Goal: Transaction & Acquisition: Purchase product/service

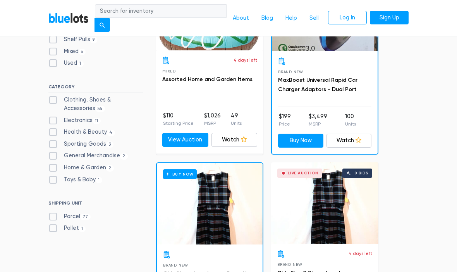
scroll to position [282, 0]
click at [53, 96] on label "Clothing, Shoes & Accessories 55" at bounding box center [95, 104] width 94 height 17
click at [53, 96] on Accessories"] "Clothing, Shoes & Accessories 55" at bounding box center [50, 98] width 5 height 5
checkbox Accessories"] "true"
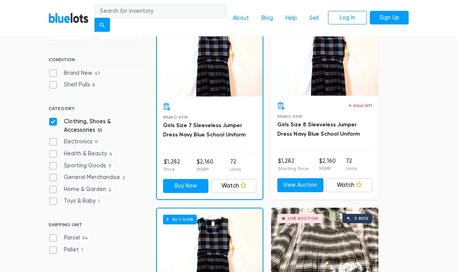
scroll to position [237, 0]
click at [51, 233] on label "Parcel 54" at bounding box center [69, 237] width 42 height 9
click at [51, 233] on input "Parcel 54" at bounding box center [50, 235] width 5 height 5
checkbox input "true"
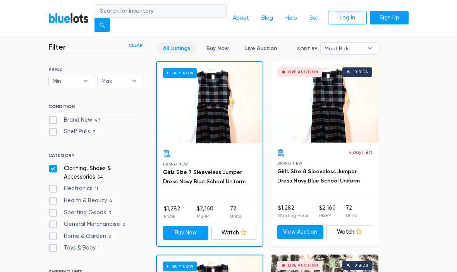
scroll to position [199, 0]
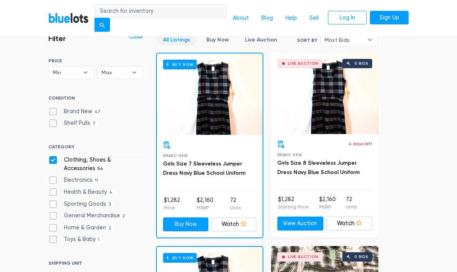
click at [54, 156] on label "Clothing, Shoes & Accessories 54" at bounding box center [95, 164] width 94 height 17
click at [53, 156] on Accessories"] "Clothing, Shoes & Accessories 54" at bounding box center [50, 158] width 5 height 5
checkbox Accessories"] "false"
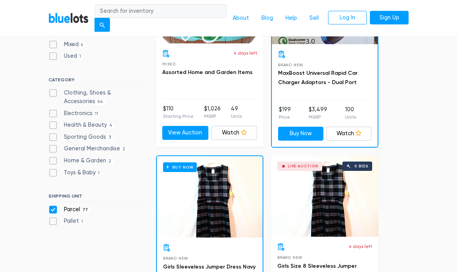
scroll to position [288, 0]
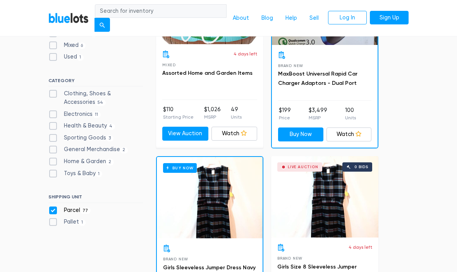
click at [58, 149] on label "General Merchandise 2" at bounding box center [87, 149] width 79 height 9
click at [53, 149] on Merchandise"] "General Merchandise 2" at bounding box center [50, 147] width 5 height 5
checkbox Merchandise"] "true"
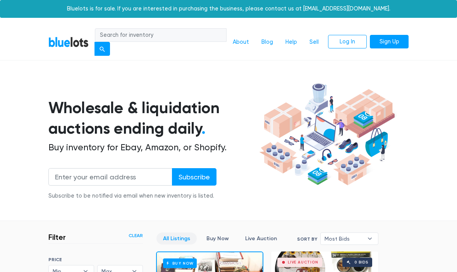
scroll to position [199, 0]
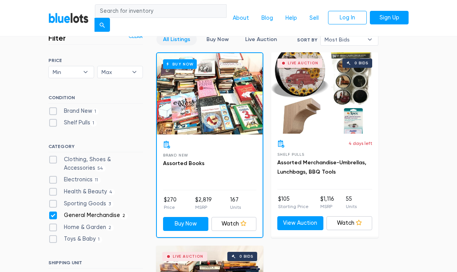
click at [228, 101] on div "Buy Now" at bounding box center [210, 93] width 106 height 81
click at [217, 111] on div "Buy Now" at bounding box center [210, 93] width 106 height 81
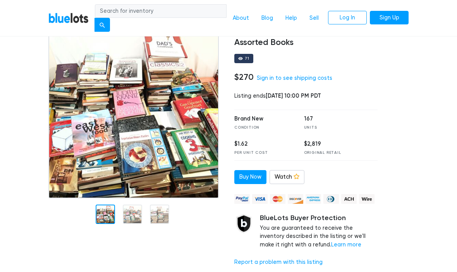
scroll to position [59, 0]
click at [136, 220] on div at bounding box center [132, 213] width 19 height 19
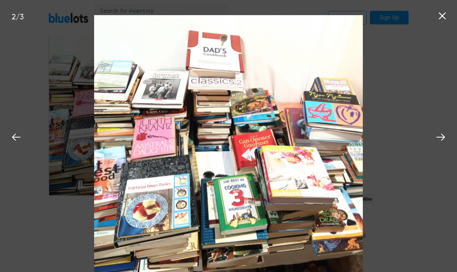
click at [433, 144] on button at bounding box center [440, 135] width 17 height 17
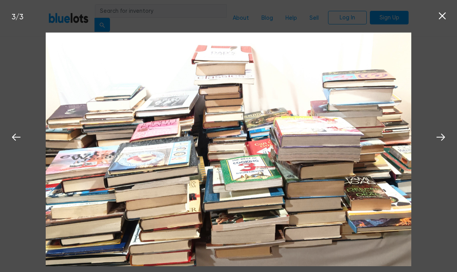
click at [439, 143] on icon at bounding box center [441, 137] width 12 height 12
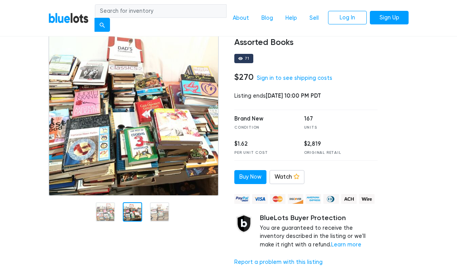
click at [441, 22] on nav "BlueLots About Blog Help Sell Log In Sign Up" at bounding box center [228, 18] width 457 height 37
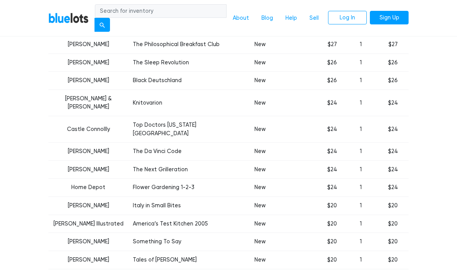
scroll to position [497, 0]
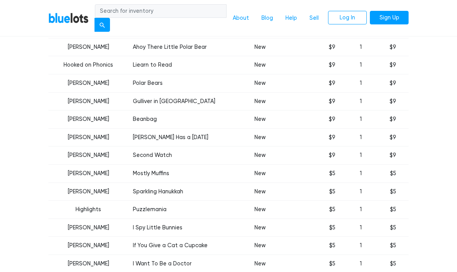
scroll to position [3053, 0]
